Goal: Navigation & Orientation: Understand site structure

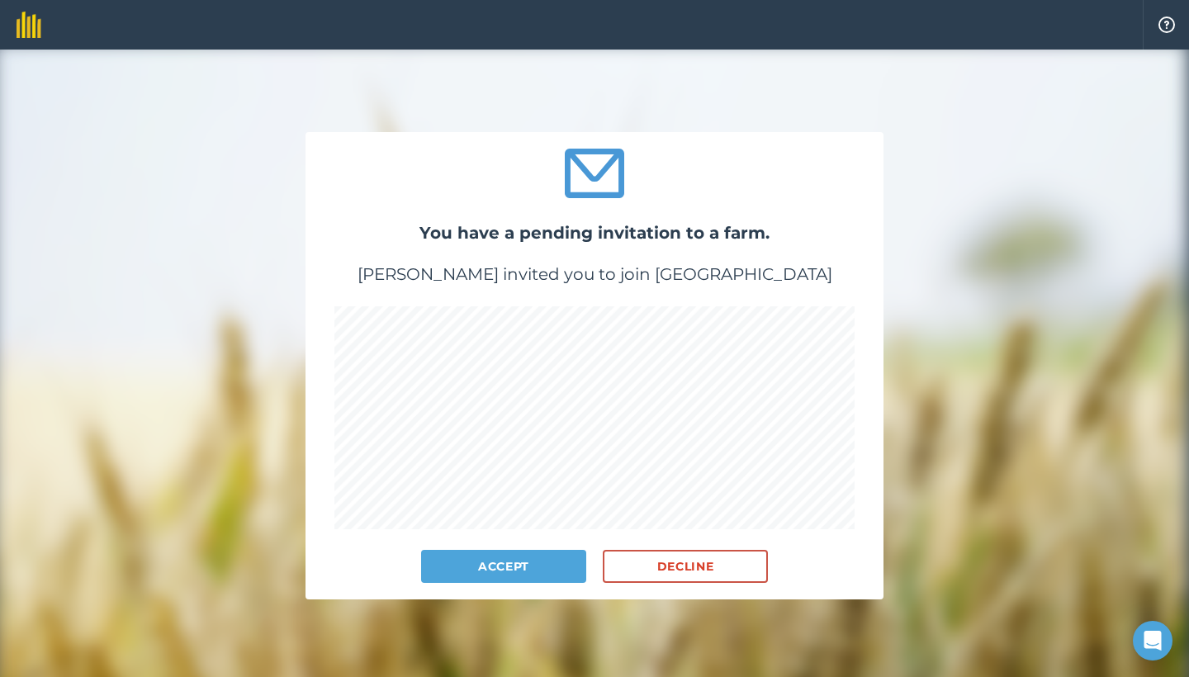
click at [523, 572] on button "Accept" at bounding box center [503, 566] width 165 height 33
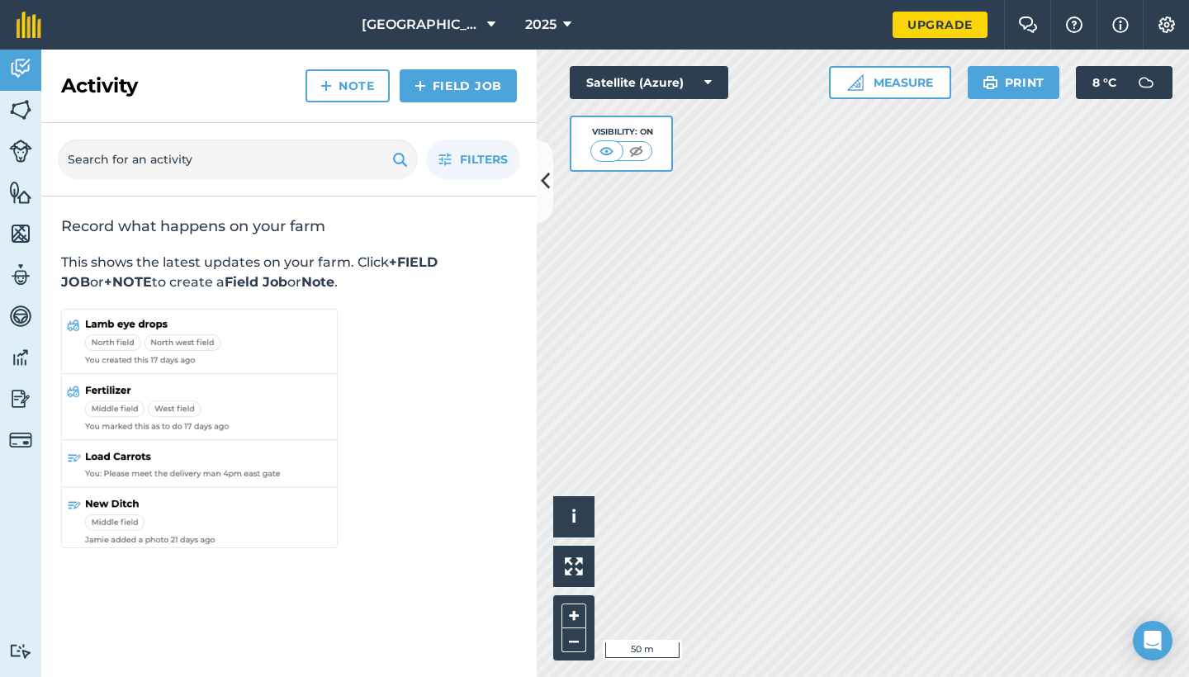
click at [458, 23] on span "[GEOGRAPHIC_DATA]" at bounding box center [421, 25] width 119 height 20
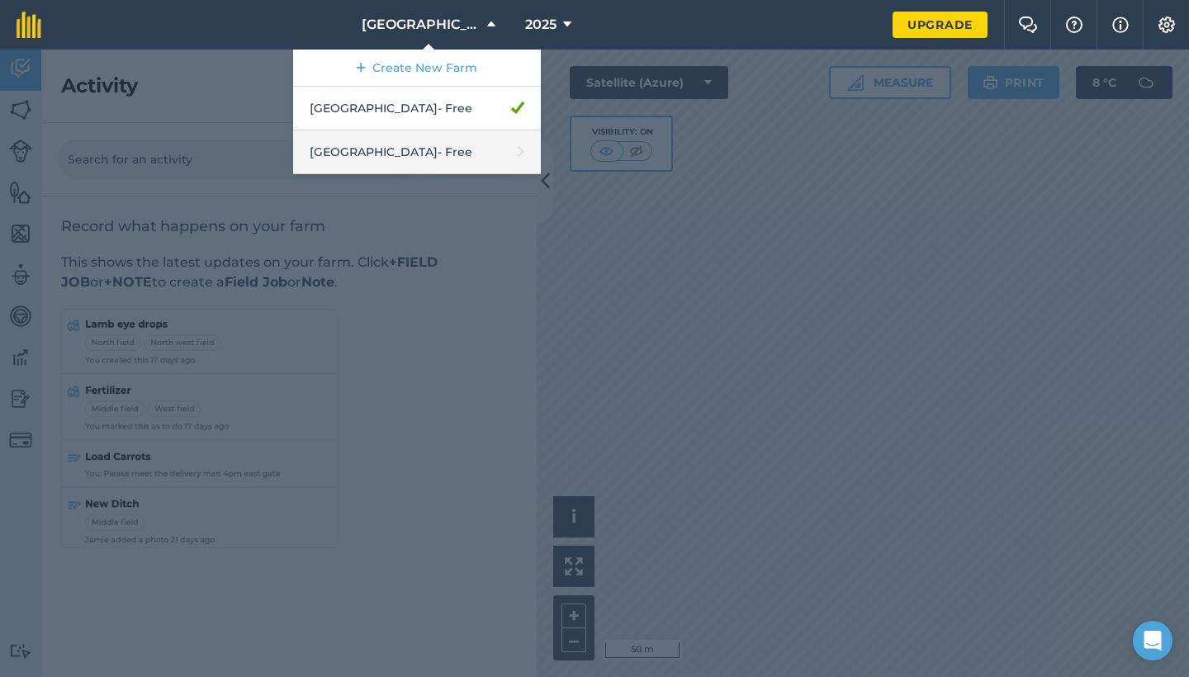
click at [439, 159] on link "[GEOGRAPHIC_DATA] - Free" at bounding box center [417, 152] width 248 height 44
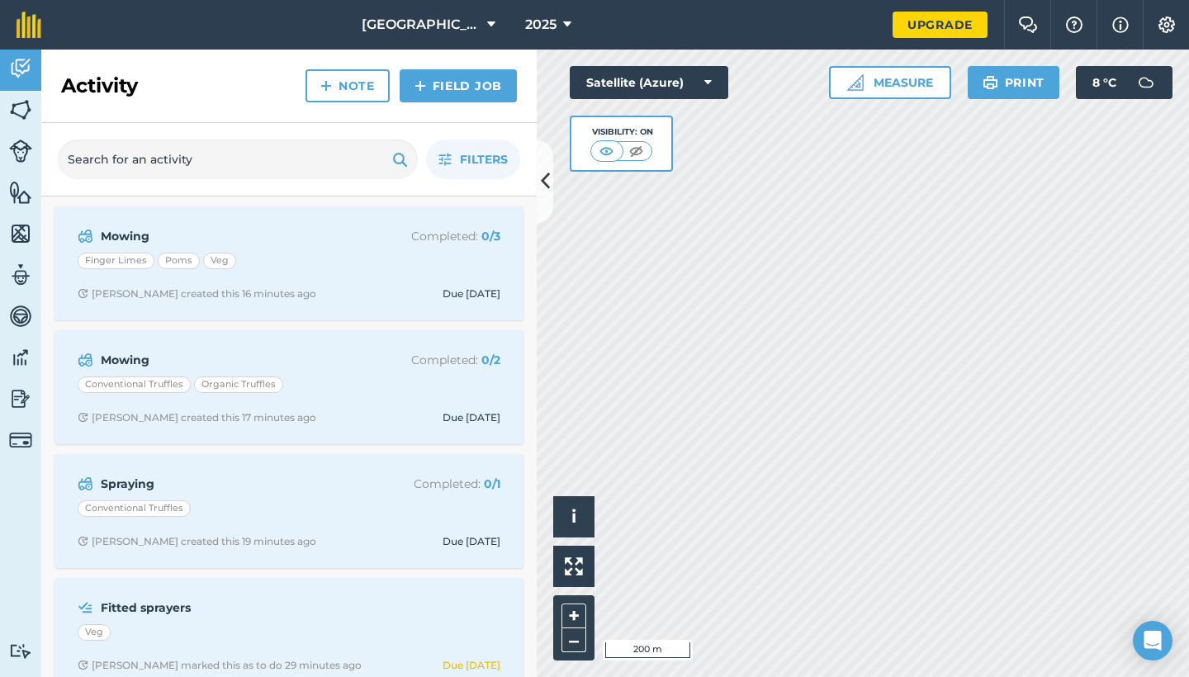
click at [1169, 26] on img at bounding box center [1167, 25] width 20 height 17
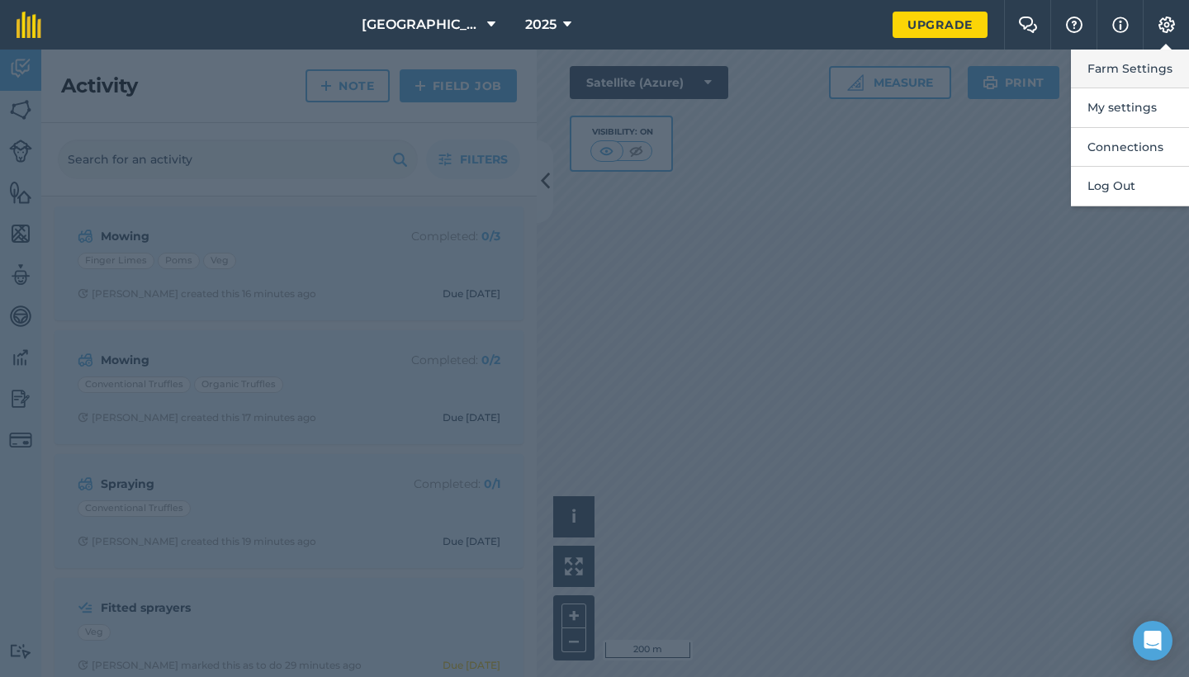
click at [1157, 71] on button "Farm Settings" at bounding box center [1130, 69] width 118 height 39
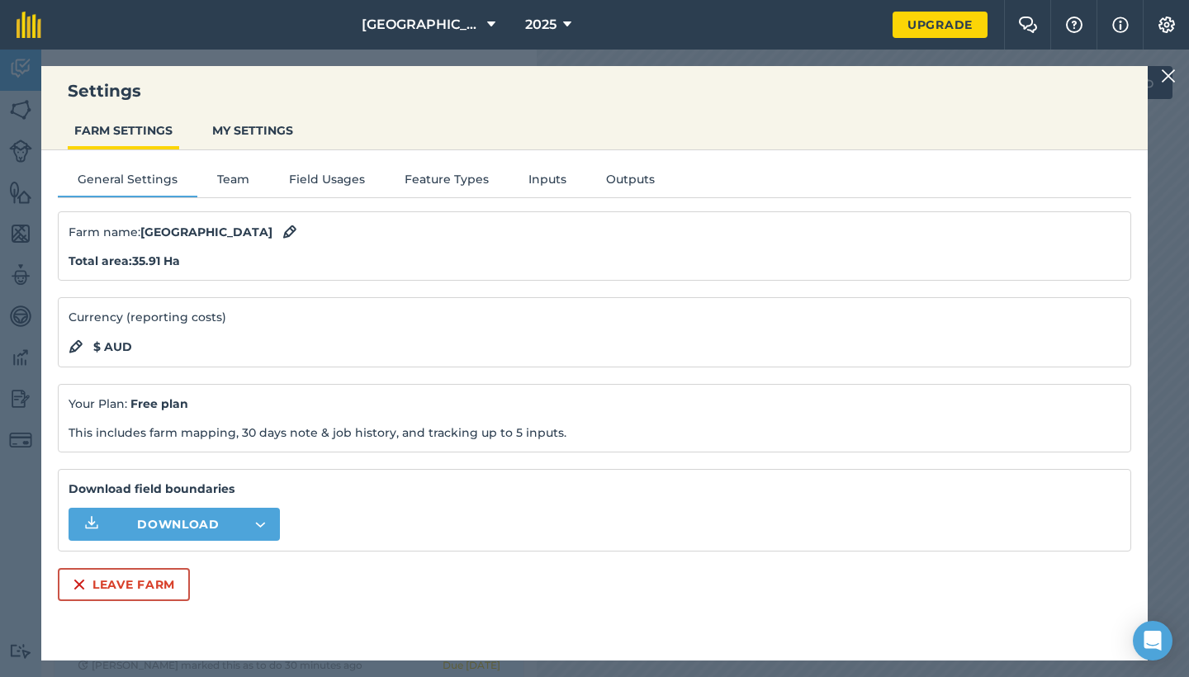
click at [238, 183] on button "Team" at bounding box center [233, 182] width 72 height 25
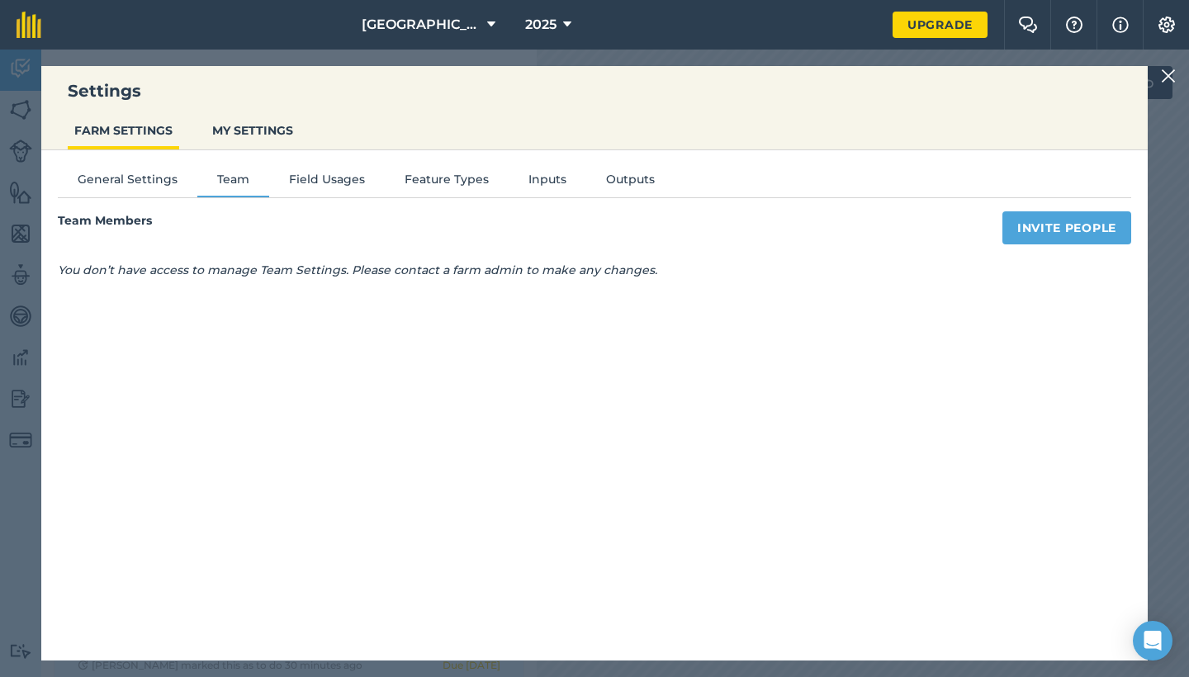
click at [311, 189] on button "Field Usages" at bounding box center [327, 182] width 116 height 25
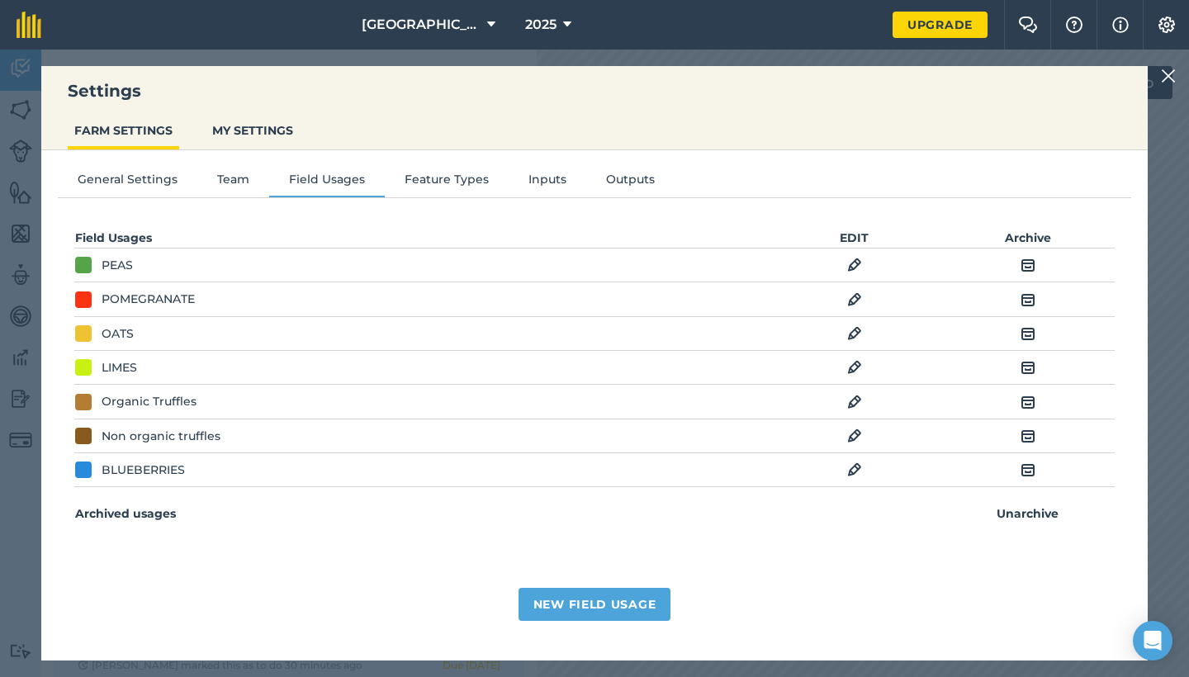
click at [473, 181] on button "Feature Types" at bounding box center [447, 182] width 124 height 25
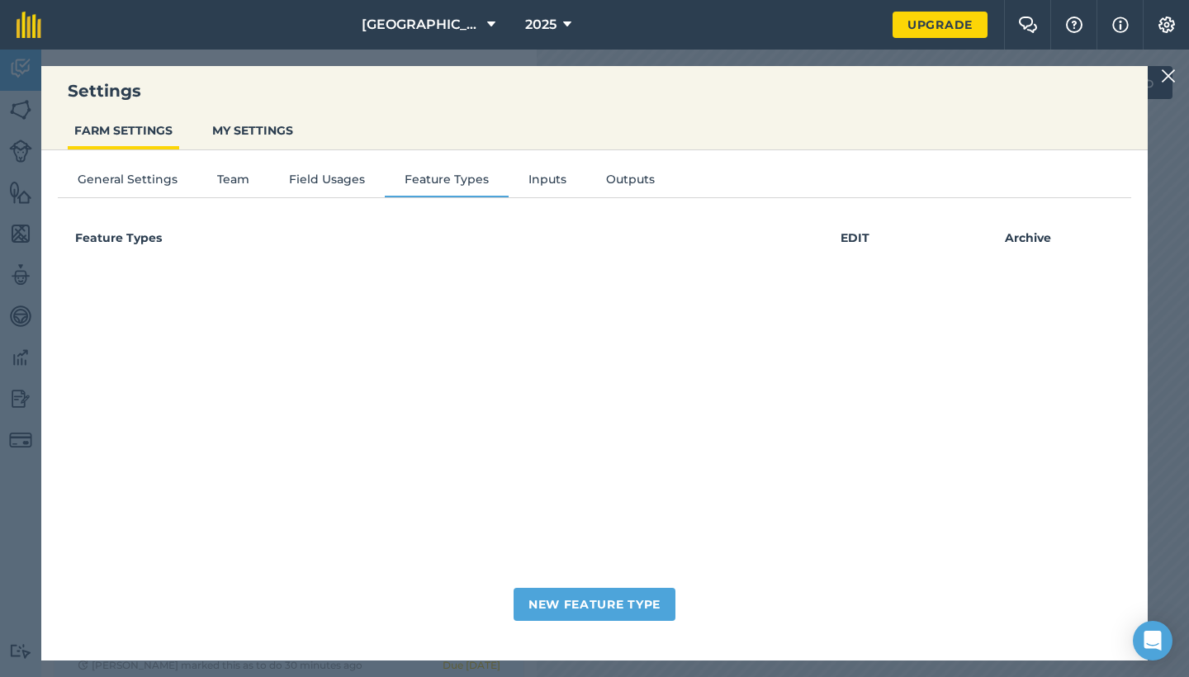
click at [1175, 76] on img at bounding box center [1168, 76] width 15 height 20
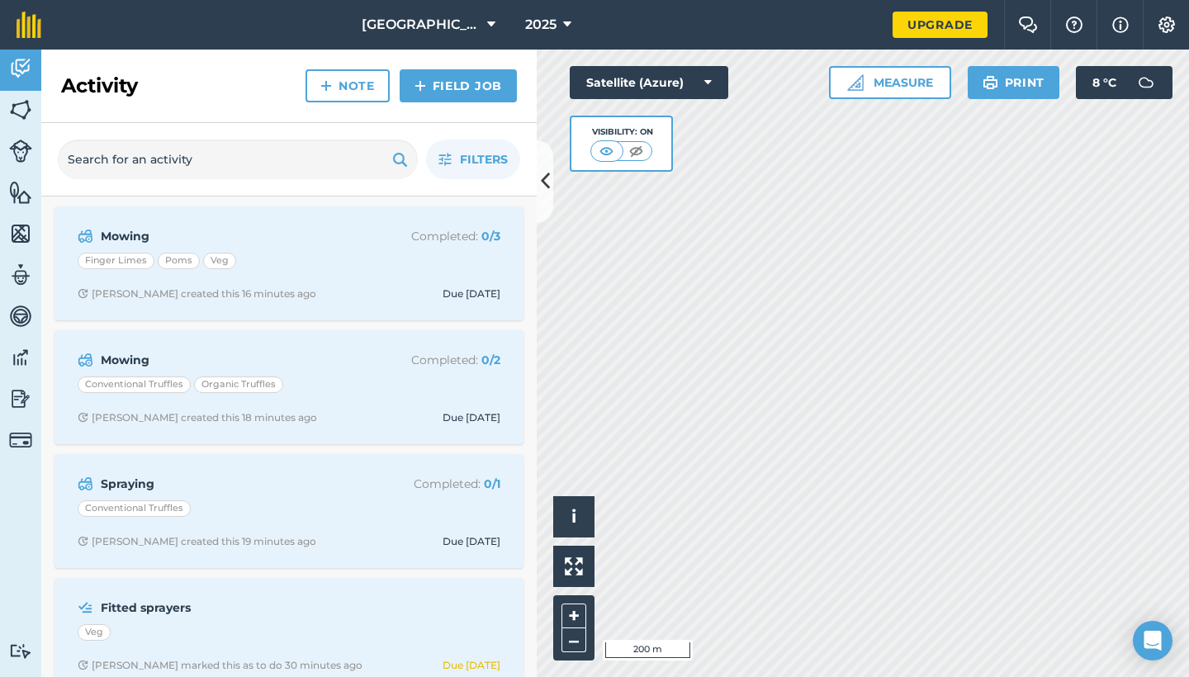
click at [548, 192] on icon at bounding box center [545, 181] width 9 height 29
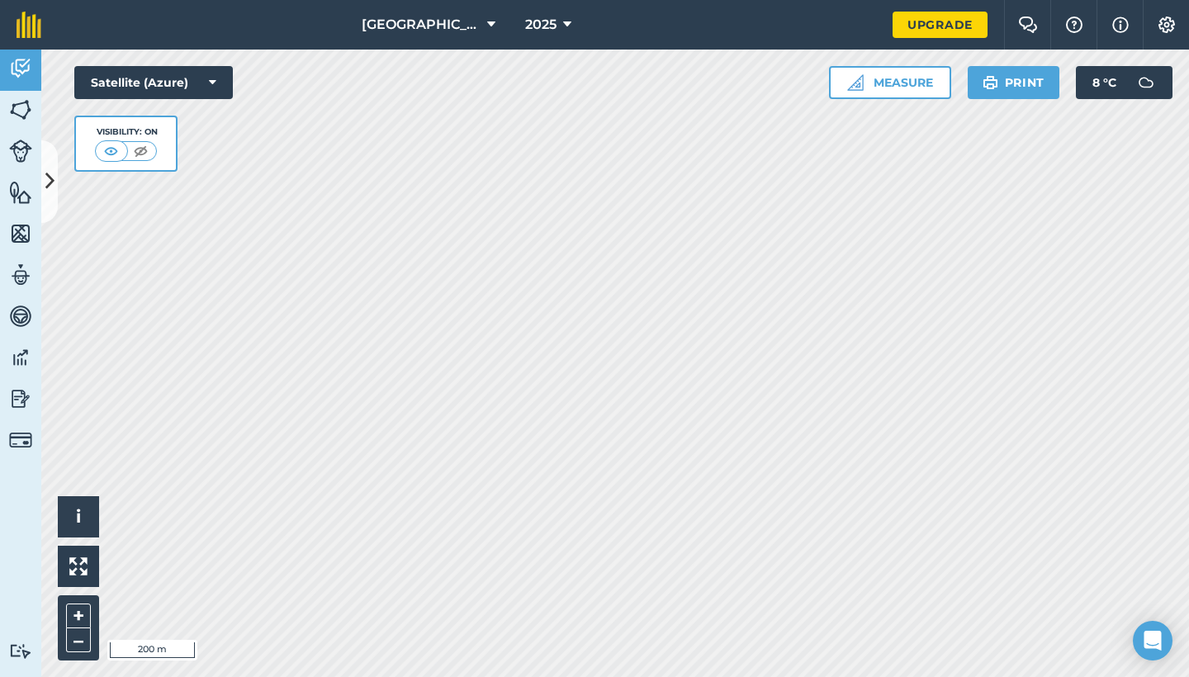
click at [20, 317] on img at bounding box center [20, 316] width 23 height 25
click at [28, 284] on img at bounding box center [20, 275] width 23 height 25
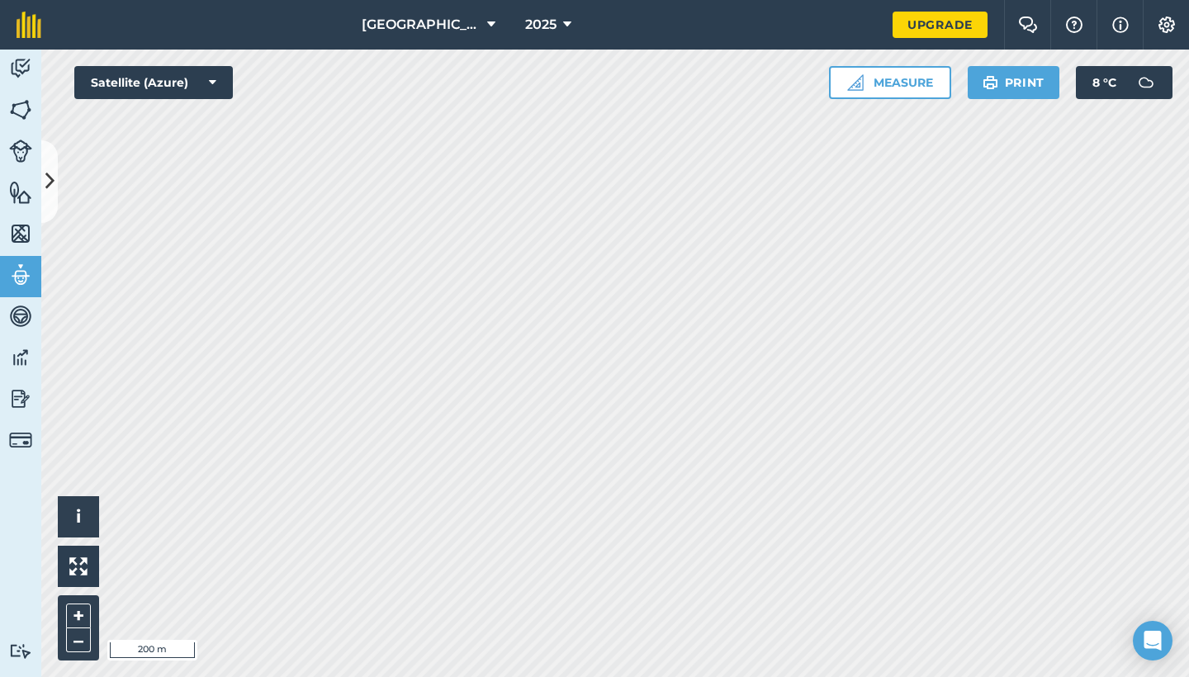
click at [20, 237] on img at bounding box center [20, 233] width 23 height 25
click at [1168, 17] on img at bounding box center [1167, 25] width 20 height 17
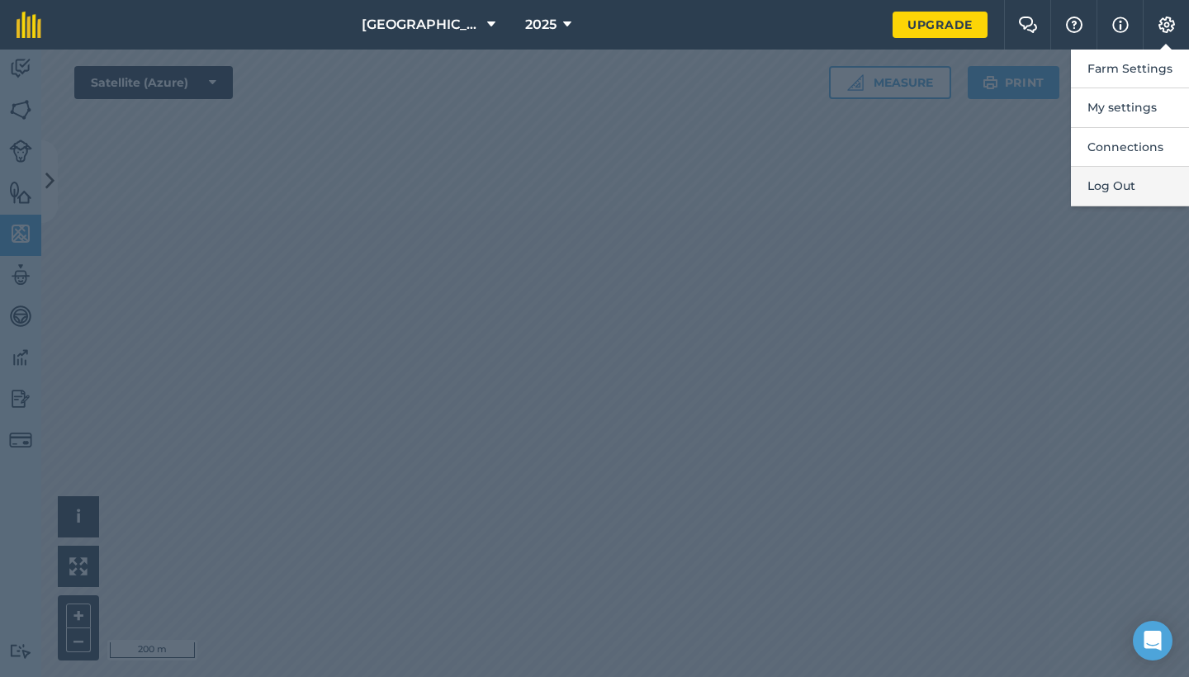
click at [1120, 187] on button "Log Out" at bounding box center [1130, 186] width 118 height 39
